Goal: Task Accomplishment & Management: Manage account settings

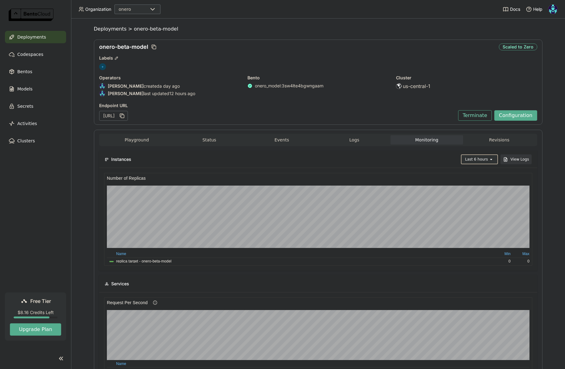
click at [485, 158] on div "Last 6 hours" at bounding box center [476, 159] width 23 height 6
click div "Last 1 day"
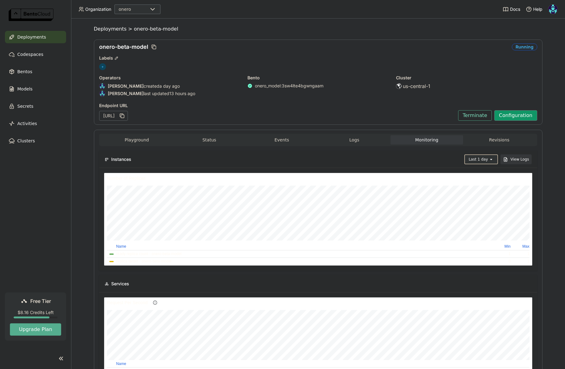
click at [512, 116] on button "Configuration" at bounding box center [515, 115] width 43 height 11
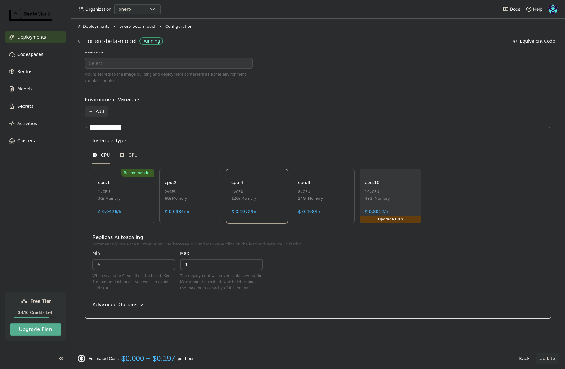
scroll to position [204, 0]
click at [126, 303] on div "Advanced Options" at bounding box center [114, 303] width 45 height 7
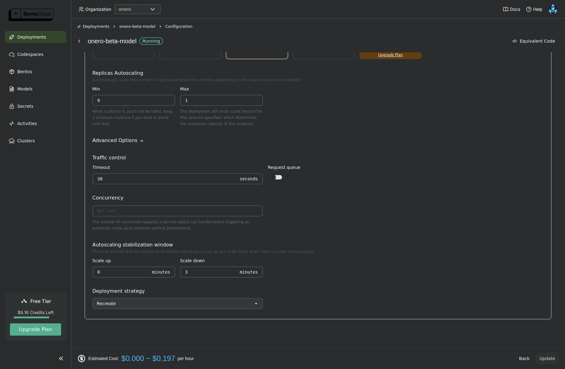
scroll to position [369, 0]
drag, startPoint x: 182, startPoint y: 269, endPoint x: 173, endPoint y: 267, distance: 8.8
click at [171, 268] on div "Scale up 0 Minutes Scale down 3 Minutes" at bounding box center [177, 267] width 171 height 28
type input "1"
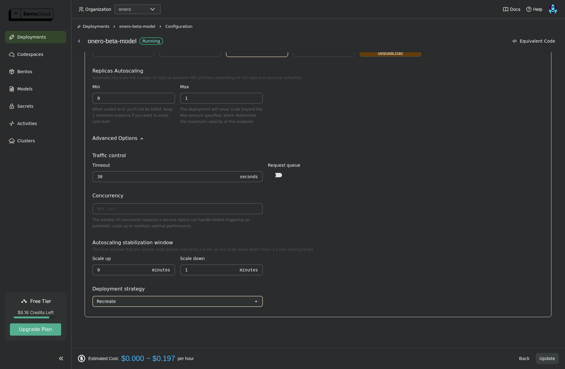
click at [554, 360] on button "Update" at bounding box center [547, 358] width 23 height 11
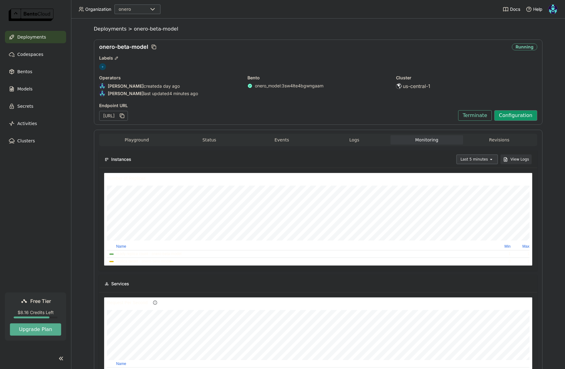
click at [508, 115] on button "Configuration" at bounding box center [515, 115] width 43 height 11
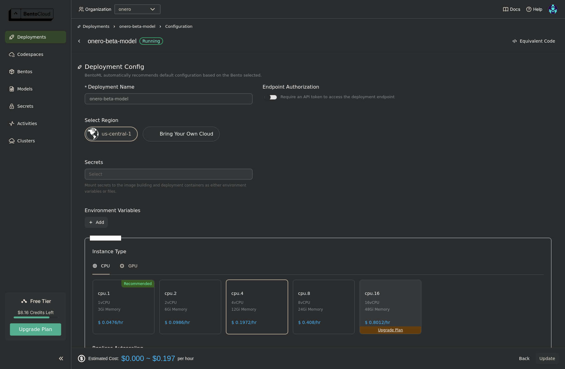
scroll to position [204, 0]
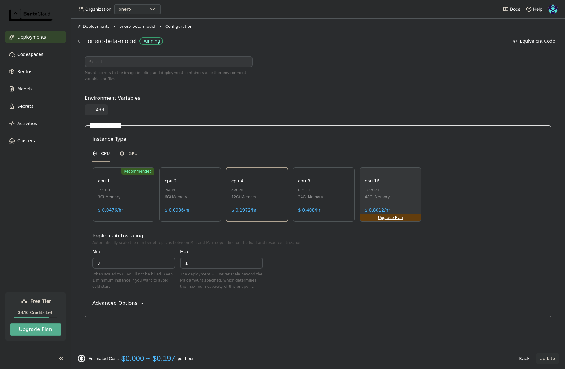
click at [131, 304] on div "Advanced Options" at bounding box center [114, 303] width 45 height 7
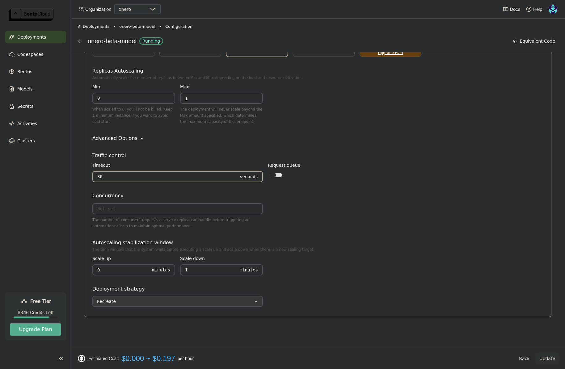
drag, startPoint x: 118, startPoint y: 176, endPoint x: 92, endPoint y: 176, distance: 26.3
click at [92, 176] on div "OneroModel Instance Type CPU GPU Recommended cpu.1 1 vCPU 3Gi Memory $ 0.0476/h…" at bounding box center [318, 138] width 467 height 357
type input "40"
click at [547, 361] on button "Update" at bounding box center [547, 358] width 23 height 11
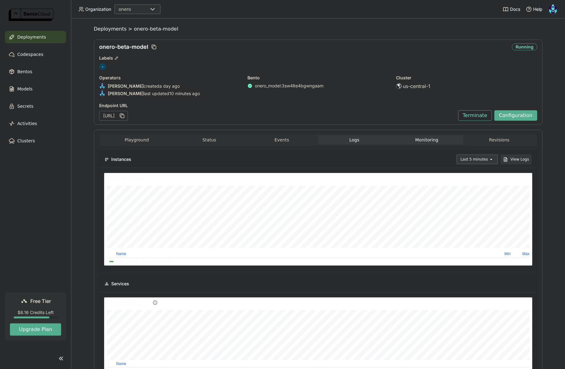
click at [358, 142] on button "Logs" at bounding box center [354, 139] width 73 height 9
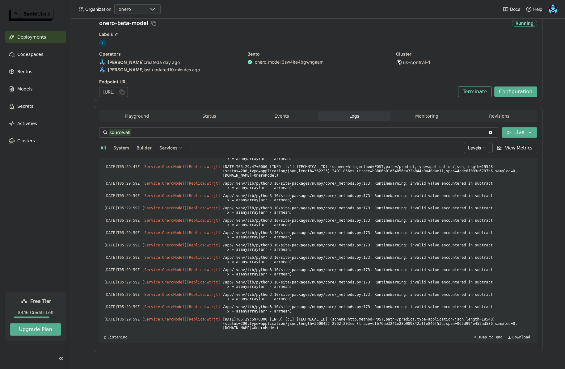
scroll to position [2320, 0]
